Goal: Navigation & Orientation: Find specific page/section

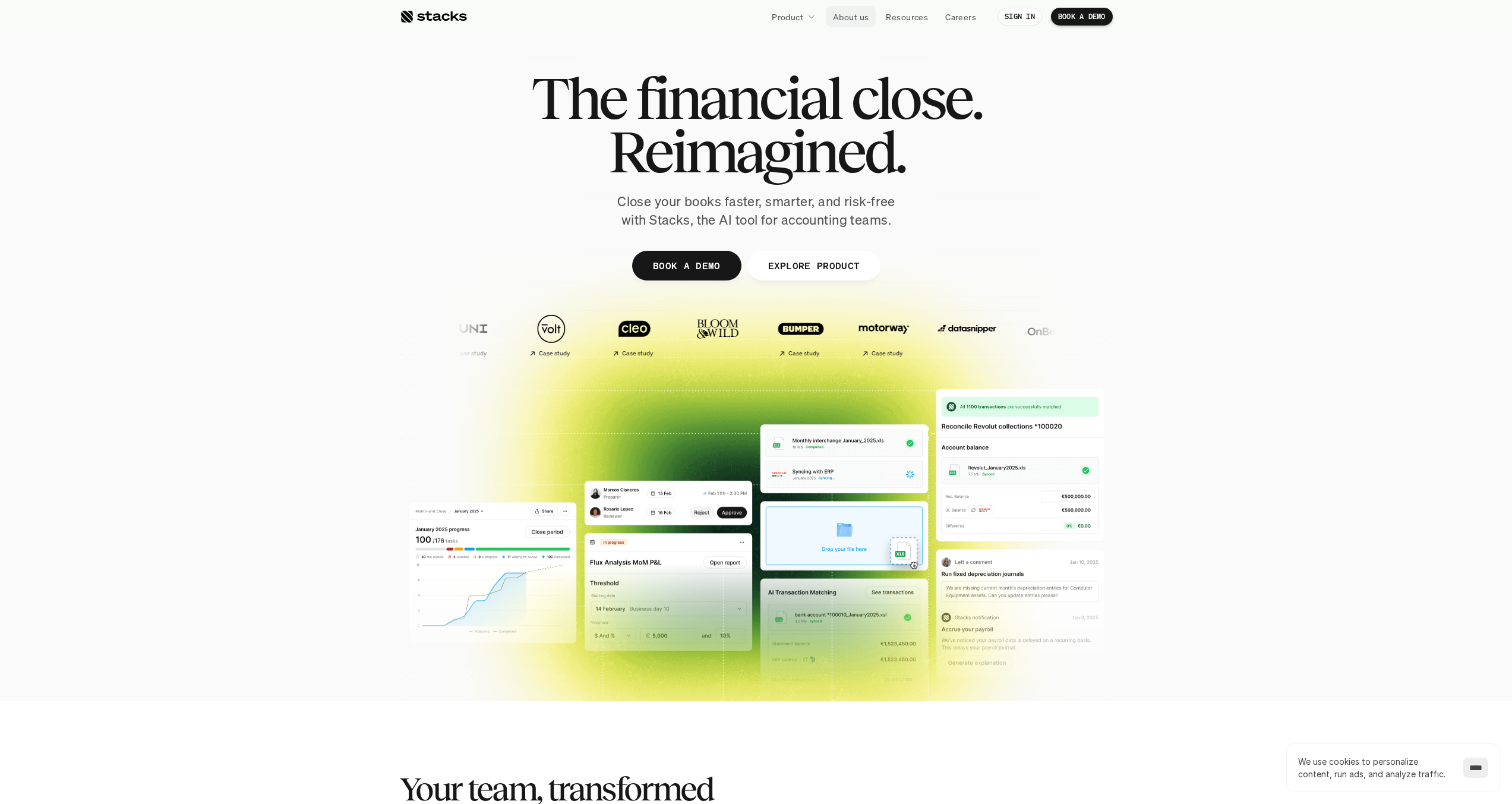
click at [846, 17] on p "About us" at bounding box center [850, 17] width 35 height 12
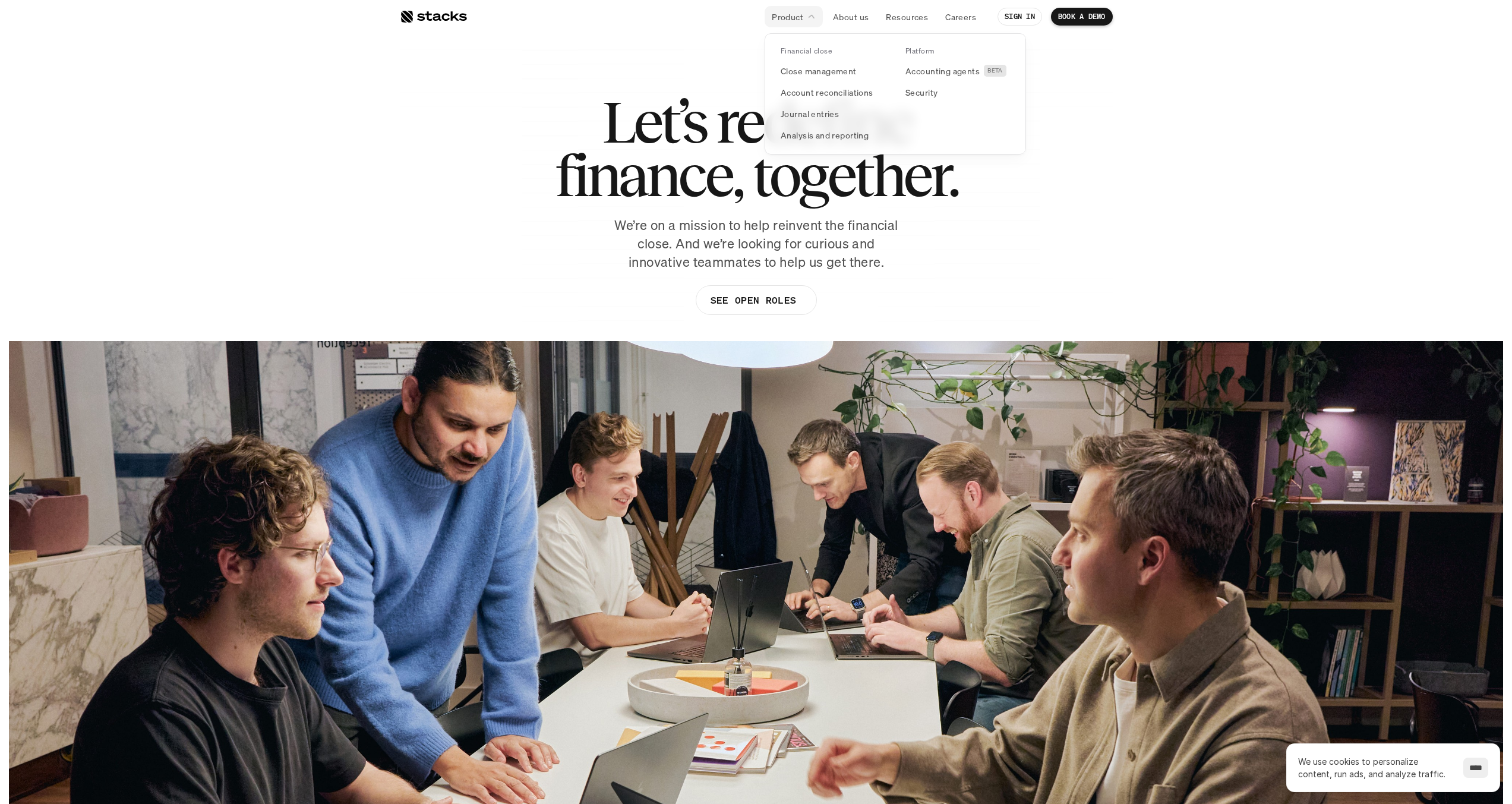
click at [780, 13] on p "Product" at bounding box center [787, 17] width 32 height 12
click at [773, 18] on p "Product" at bounding box center [787, 17] width 32 height 12
click at [780, 19] on p "Product" at bounding box center [787, 17] width 32 height 12
click at [786, 19] on p "Product" at bounding box center [787, 17] width 32 height 12
click at [819, 15] on link "Product" at bounding box center [793, 16] width 58 height 21
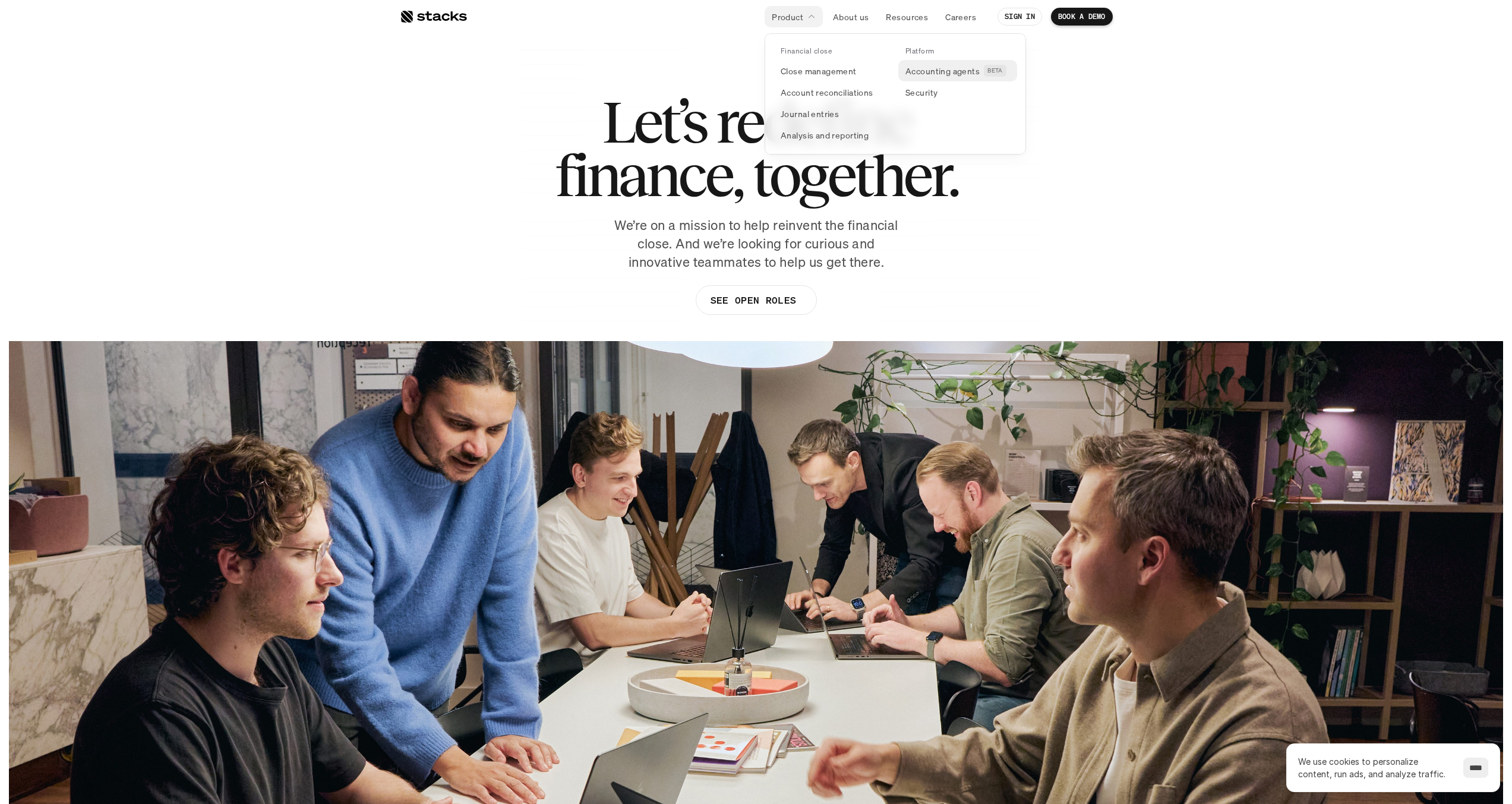
click at [914, 72] on p "Accounting agents" at bounding box center [942, 70] width 74 height 12
